Goal: Transaction & Acquisition: Purchase product/service

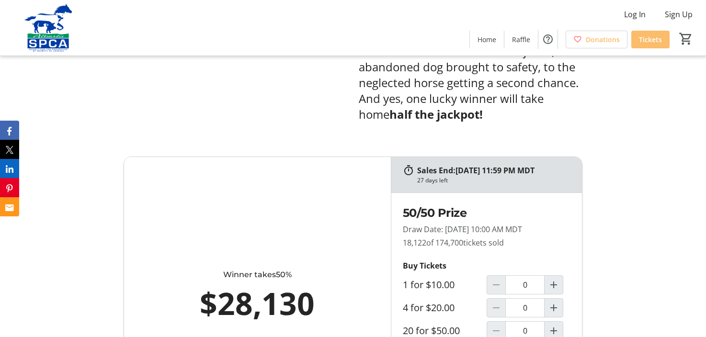
scroll to position [487, 0]
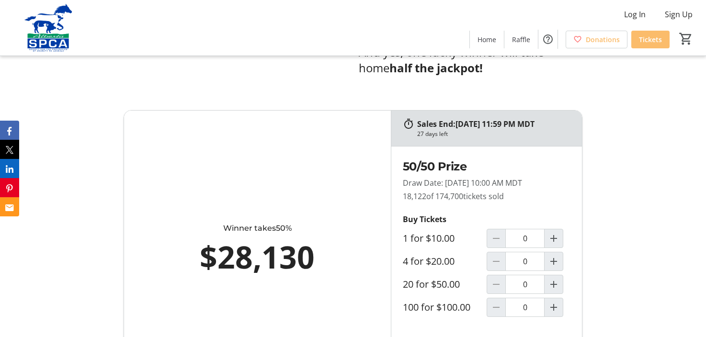
click at [459, 237] on div "1 for $10.00" at bounding box center [445, 239] width 84 height 12
click at [523, 242] on input "0" at bounding box center [524, 238] width 39 height 19
click at [528, 240] on input "0" at bounding box center [524, 238] width 39 height 19
type input "1"
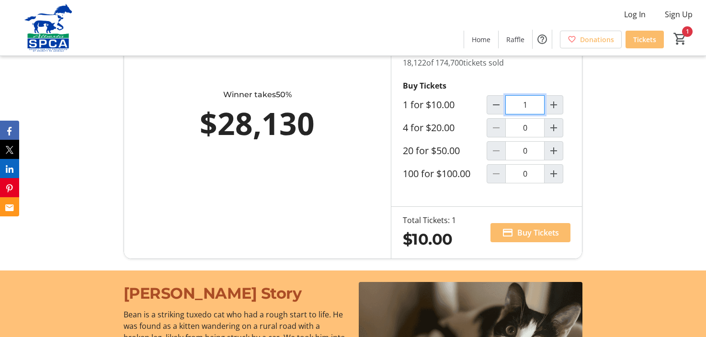
scroll to position [635, 0]
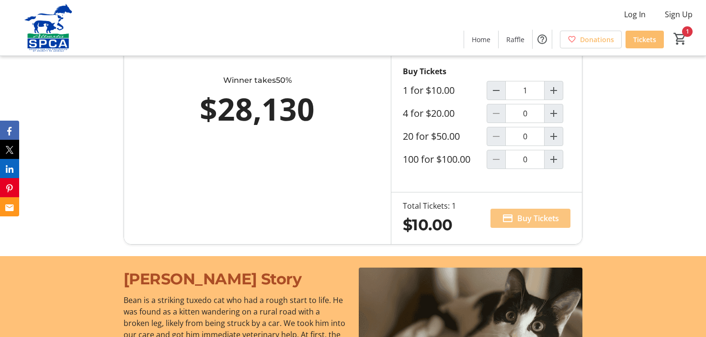
click at [535, 217] on span "Buy Tickets" at bounding box center [538, 218] width 42 height 11
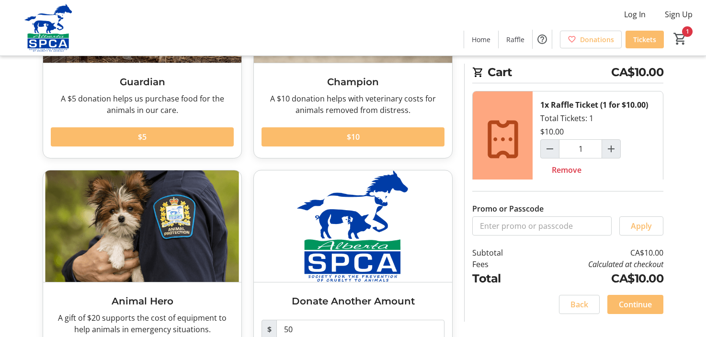
scroll to position [179, 0]
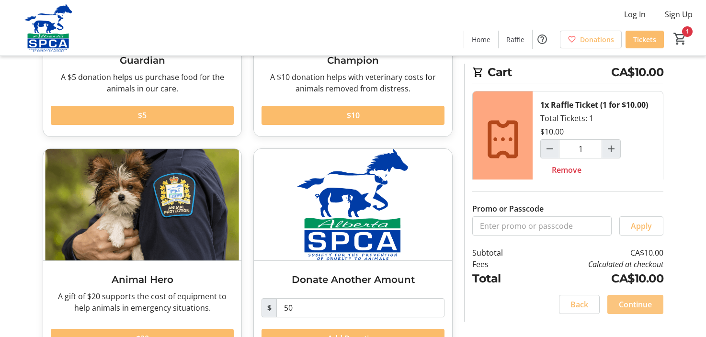
click at [631, 304] on span "Continue" at bounding box center [635, 304] width 33 height 11
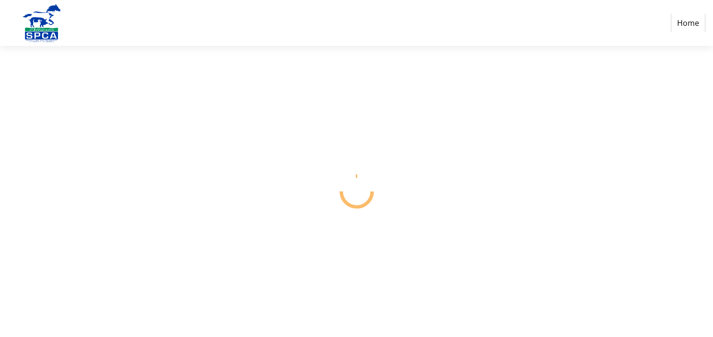
select select "CA"
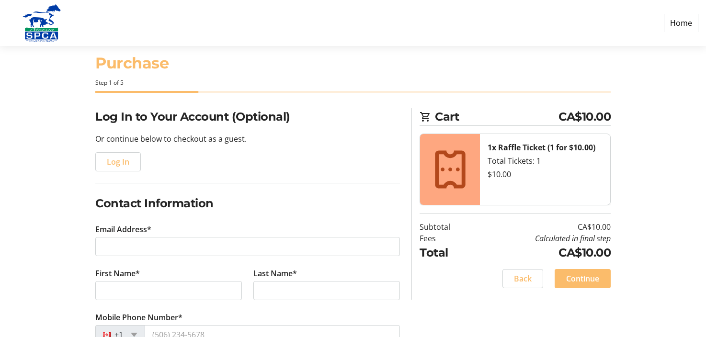
scroll to position [19, 0]
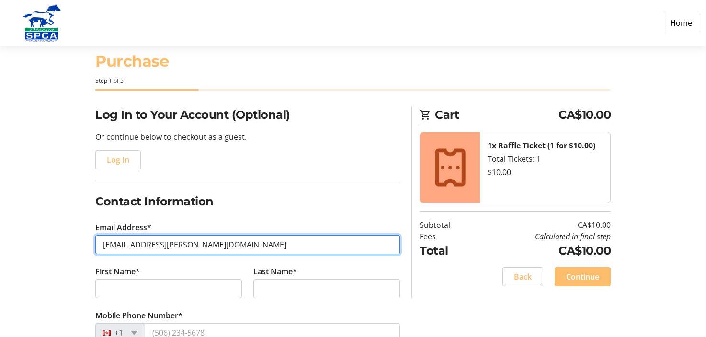
type input "[EMAIL_ADDRESS][PERSON_NAME][DOMAIN_NAME]"
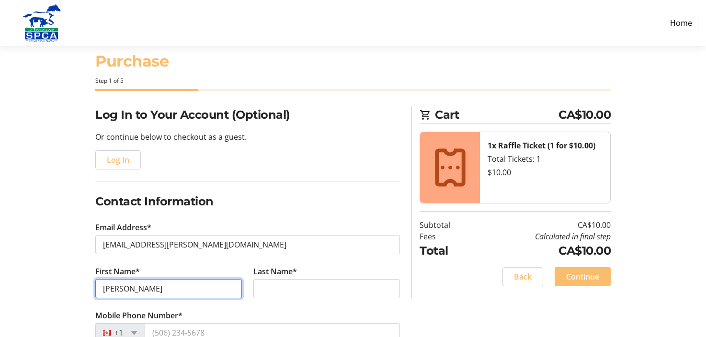
type input "[PERSON_NAME]"
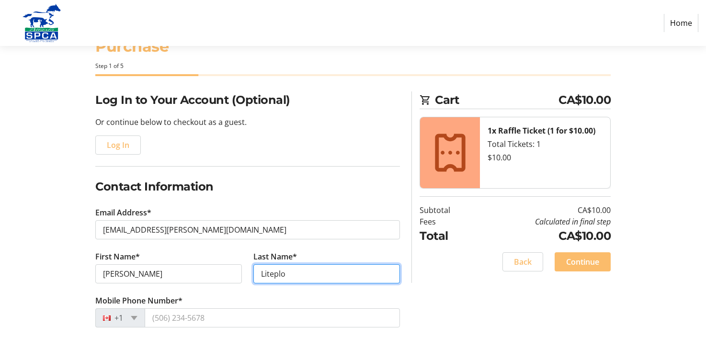
scroll to position [82, 0]
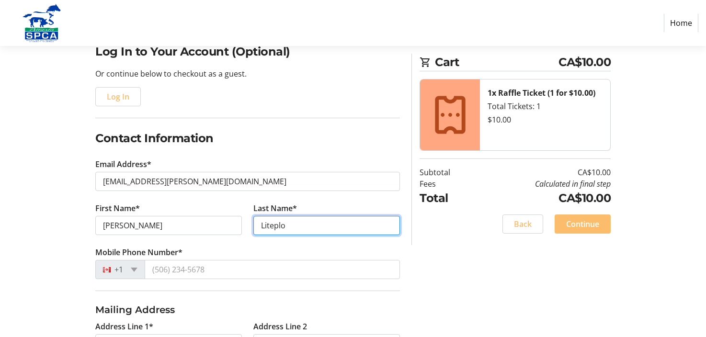
type input "Liteplo"
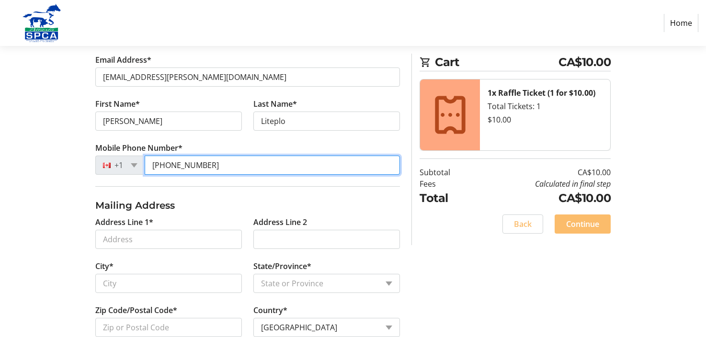
scroll to position [225, 0]
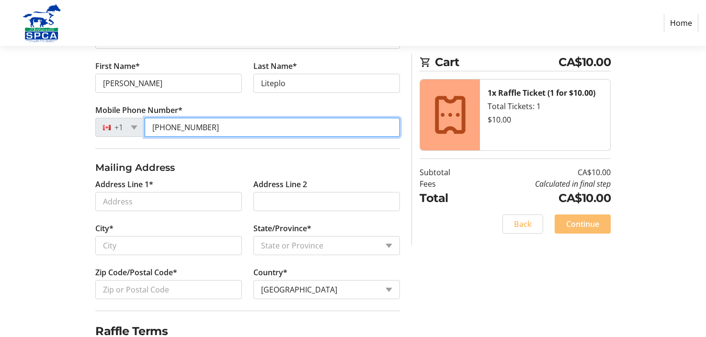
type input "[PHONE_NUMBER]"
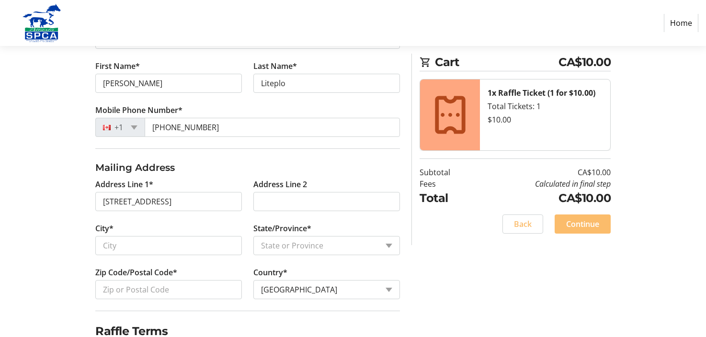
type input "[STREET_ADDRESS]"
type input "[GEOGRAPHIC_DATA]"
select select "AB"
type input "T3H 6G2"
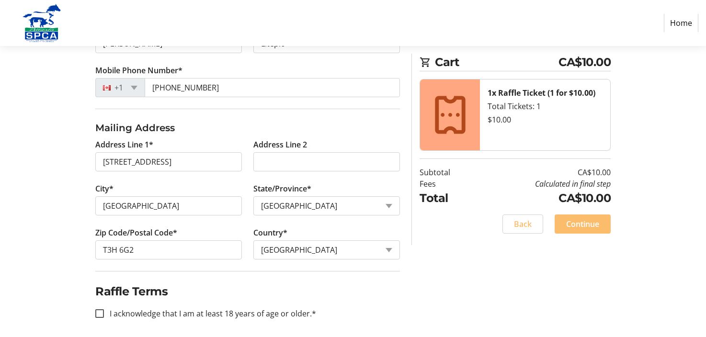
scroll to position [270, 0]
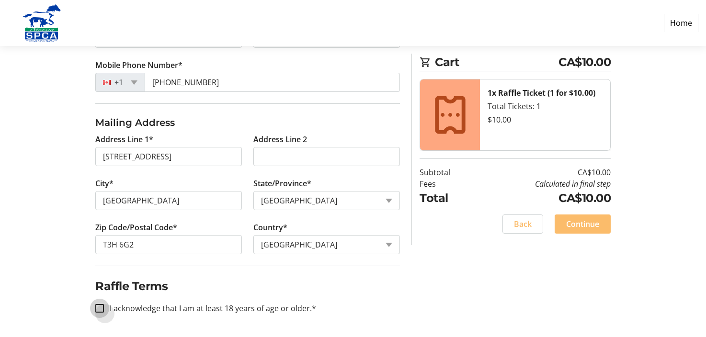
click at [100, 308] on input "I acknowledge that I am at least 18 years of age or older.*" at bounding box center [99, 308] width 9 height 9
checkbox input "true"
click at [593, 224] on span "Continue" at bounding box center [582, 223] width 33 height 11
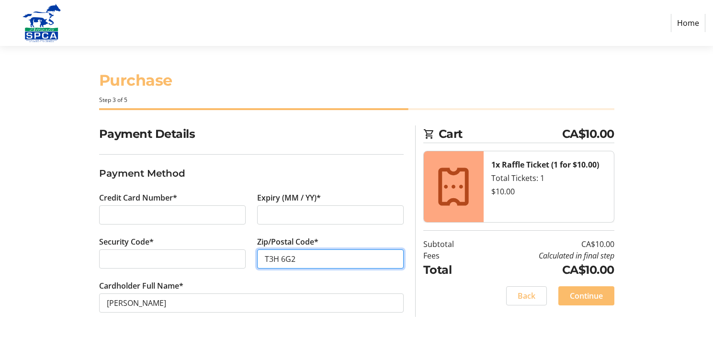
type input "T3H 6G2"
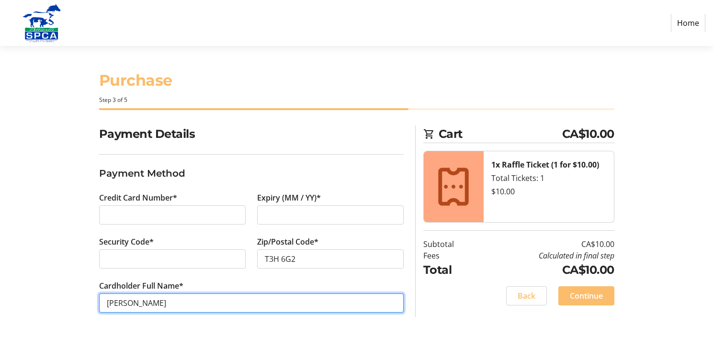
click at [162, 303] on input "[PERSON_NAME]" at bounding box center [251, 303] width 305 height 19
type input "[PERSON_NAME]"
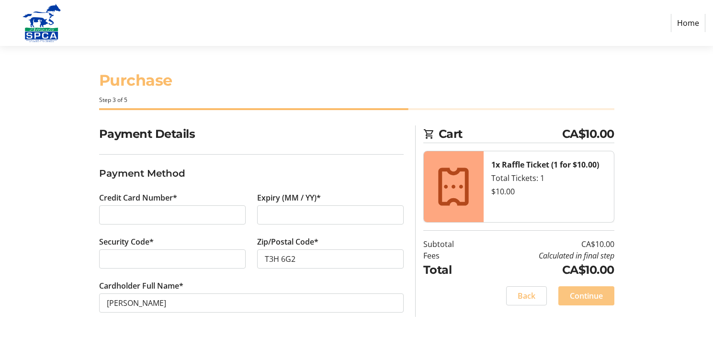
click at [592, 296] on span "Continue" at bounding box center [586, 295] width 33 height 11
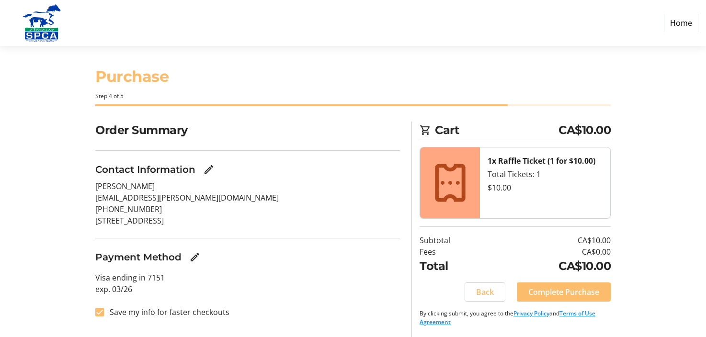
scroll to position [5, 0]
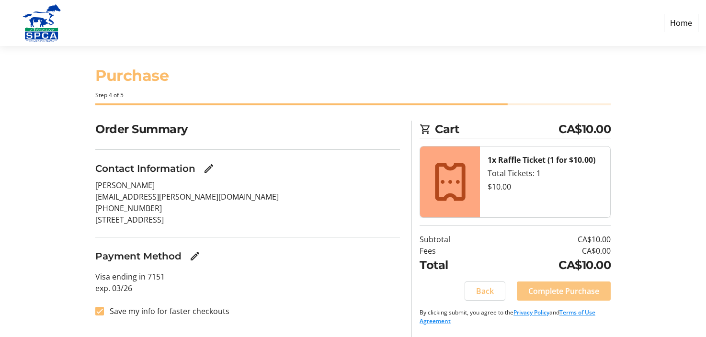
click at [559, 292] on span "Complete Purchase" at bounding box center [563, 291] width 71 height 11
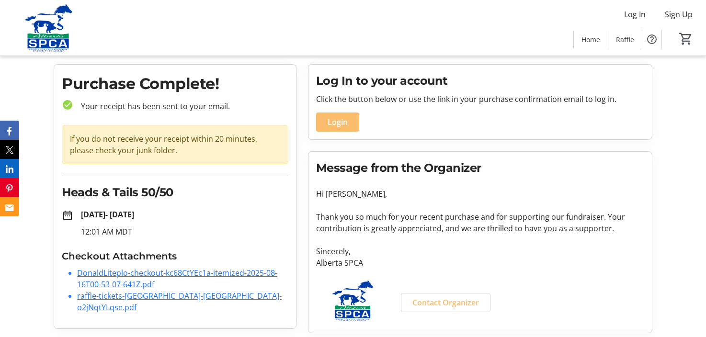
scroll to position [27, 0]
